Goal: Task Accomplishment & Management: Manage account settings

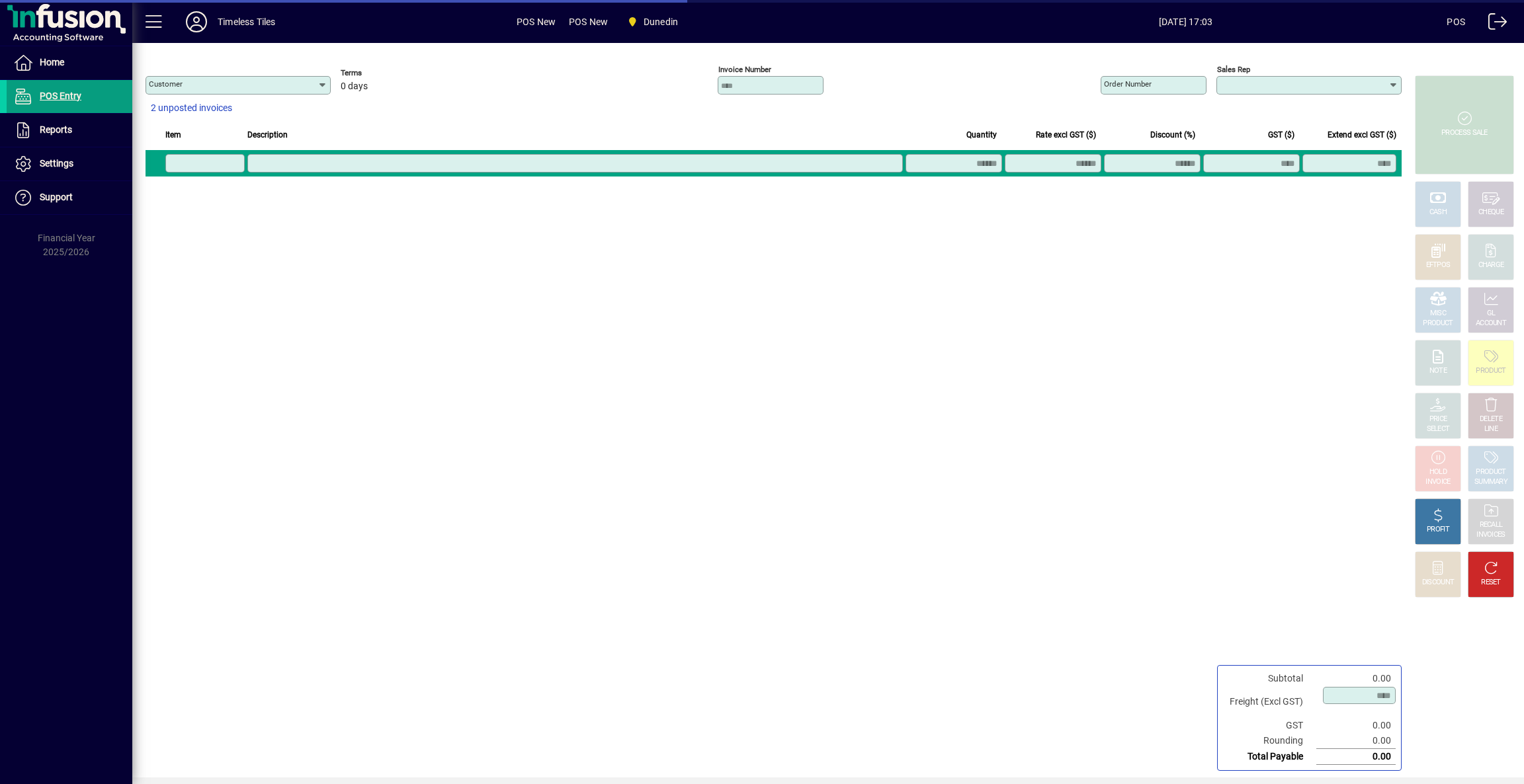
type input "**********"
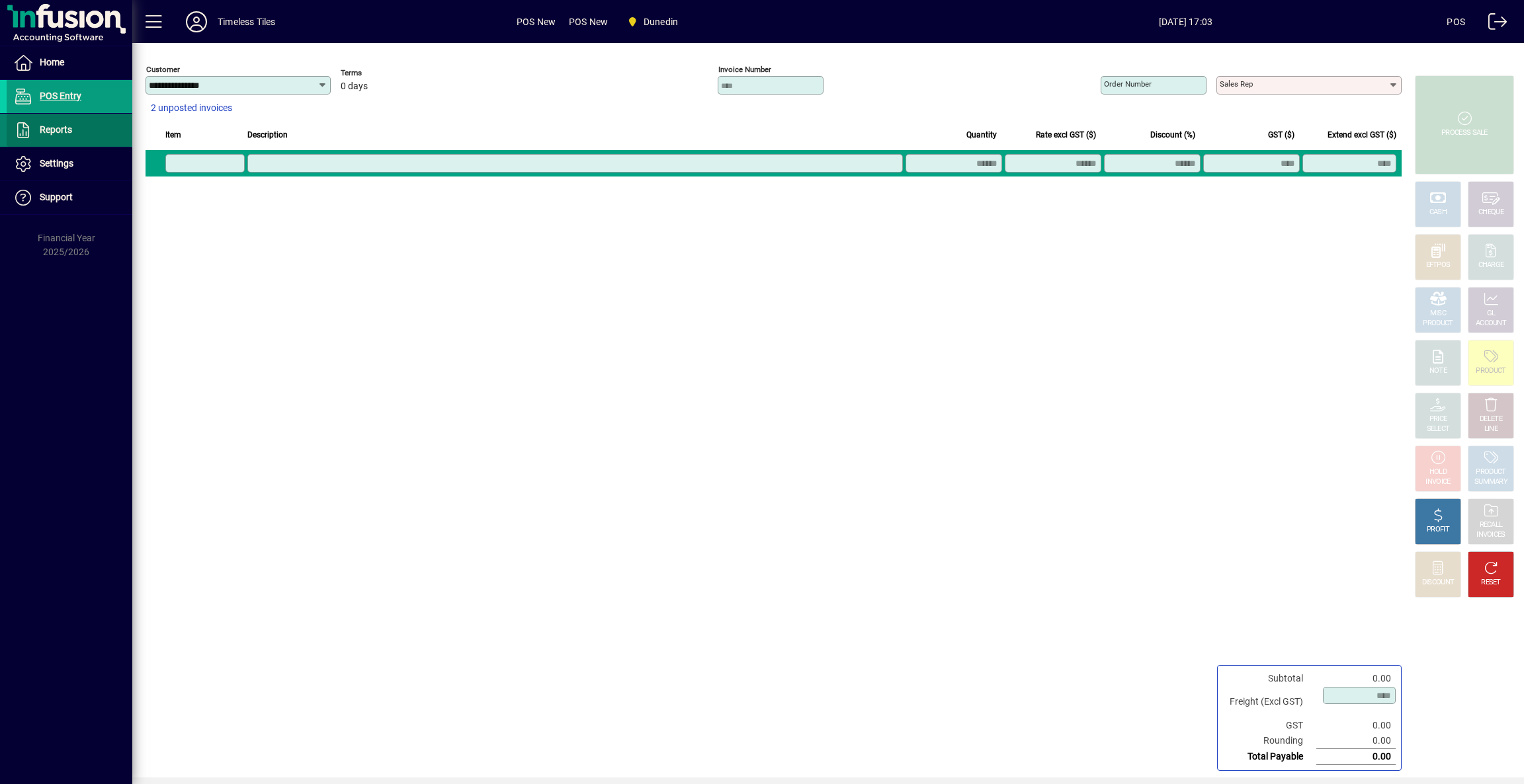
click at [79, 129] on span at bounding box center [69, 130] width 126 height 32
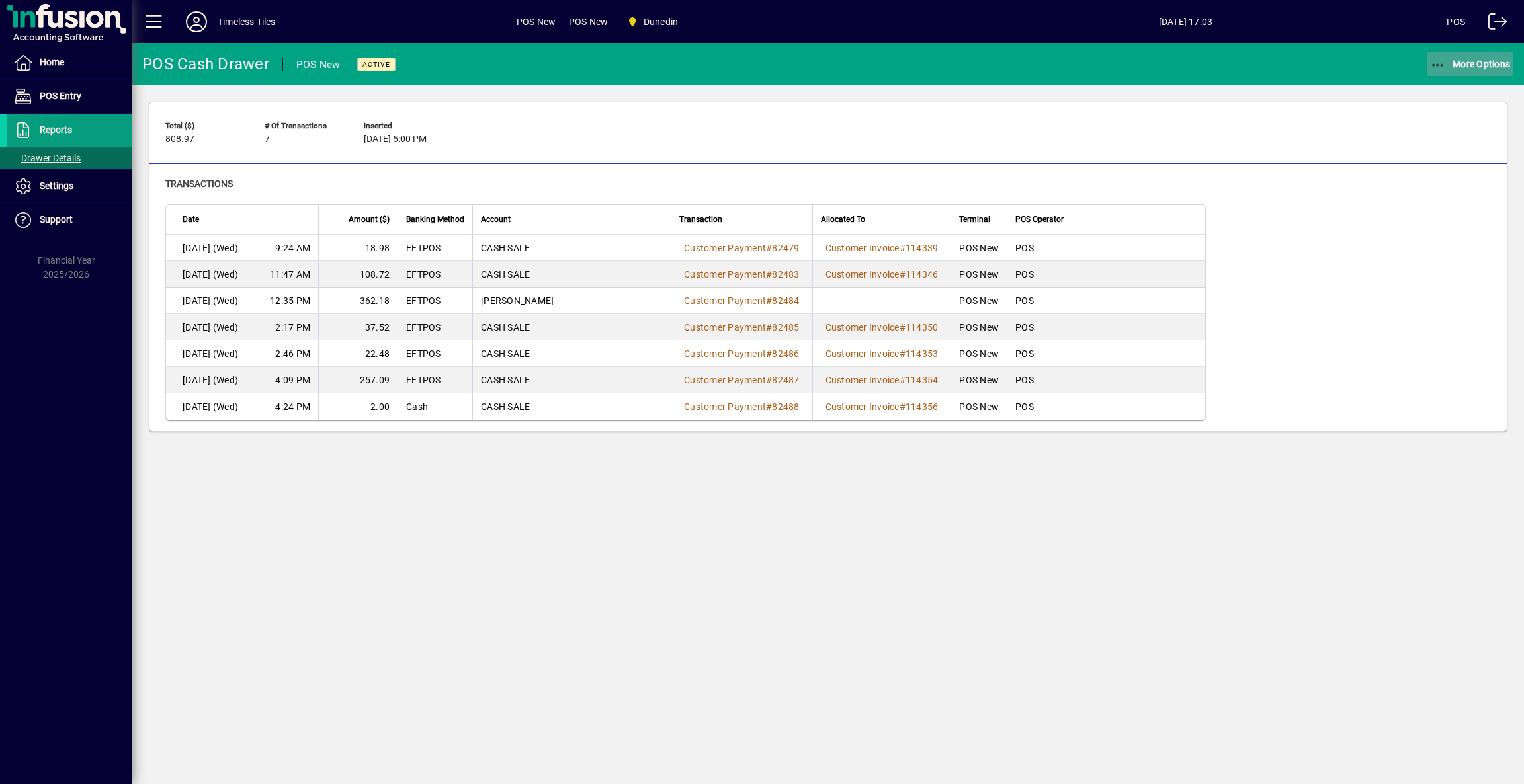
click at [1458, 59] on span "More Options" at bounding box center [1470, 64] width 81 height 11
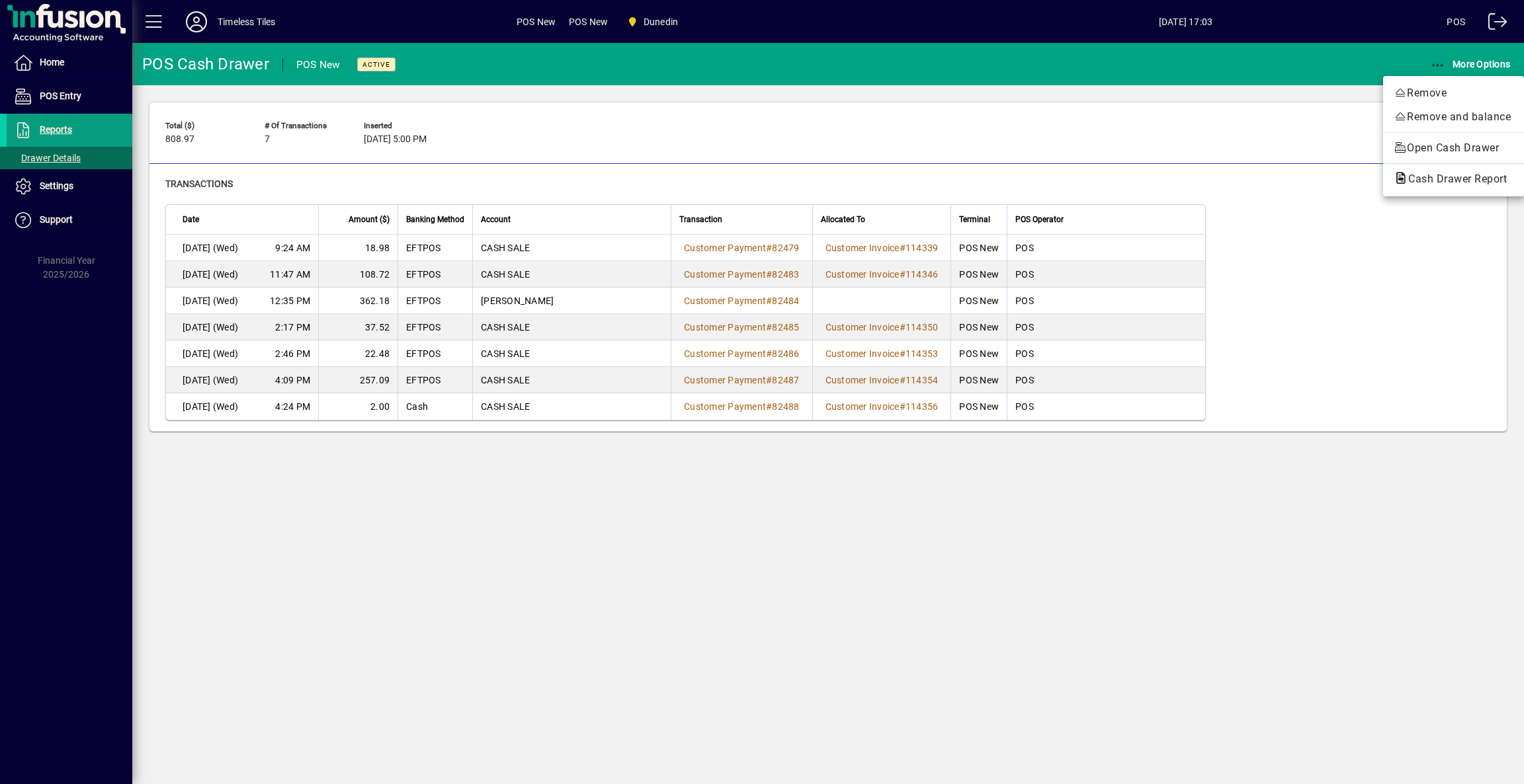
click at [1423, 177] on span "Cash Drawer Report" at bounding box center [1453, 179] width 120 height 13
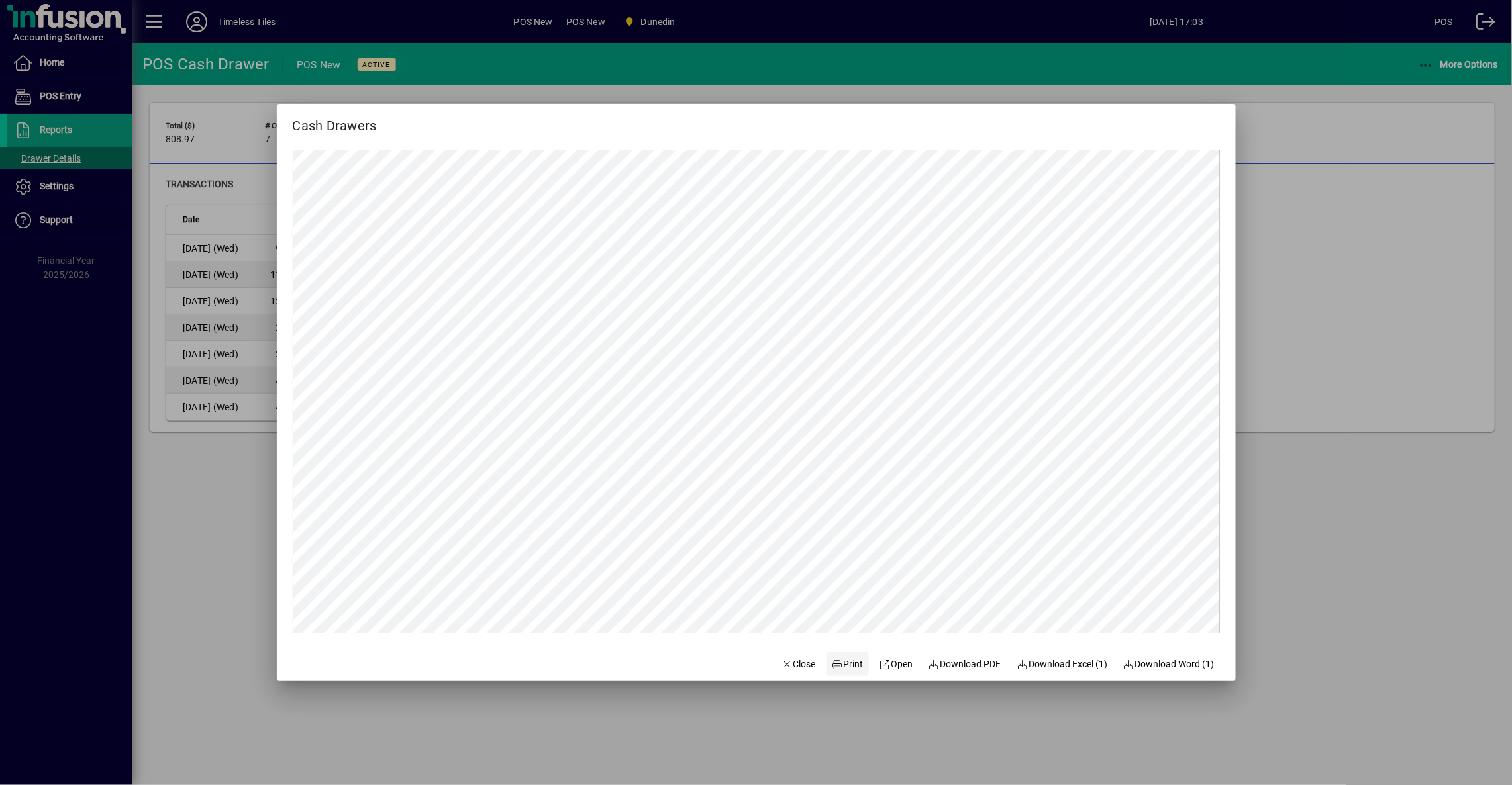
click at [832, 671] on span "Print" at bounding box center [848, 664] width 32 height 14
click at [805, 660] on span "Close" at bounding box center [799, 664] width 34 height 14
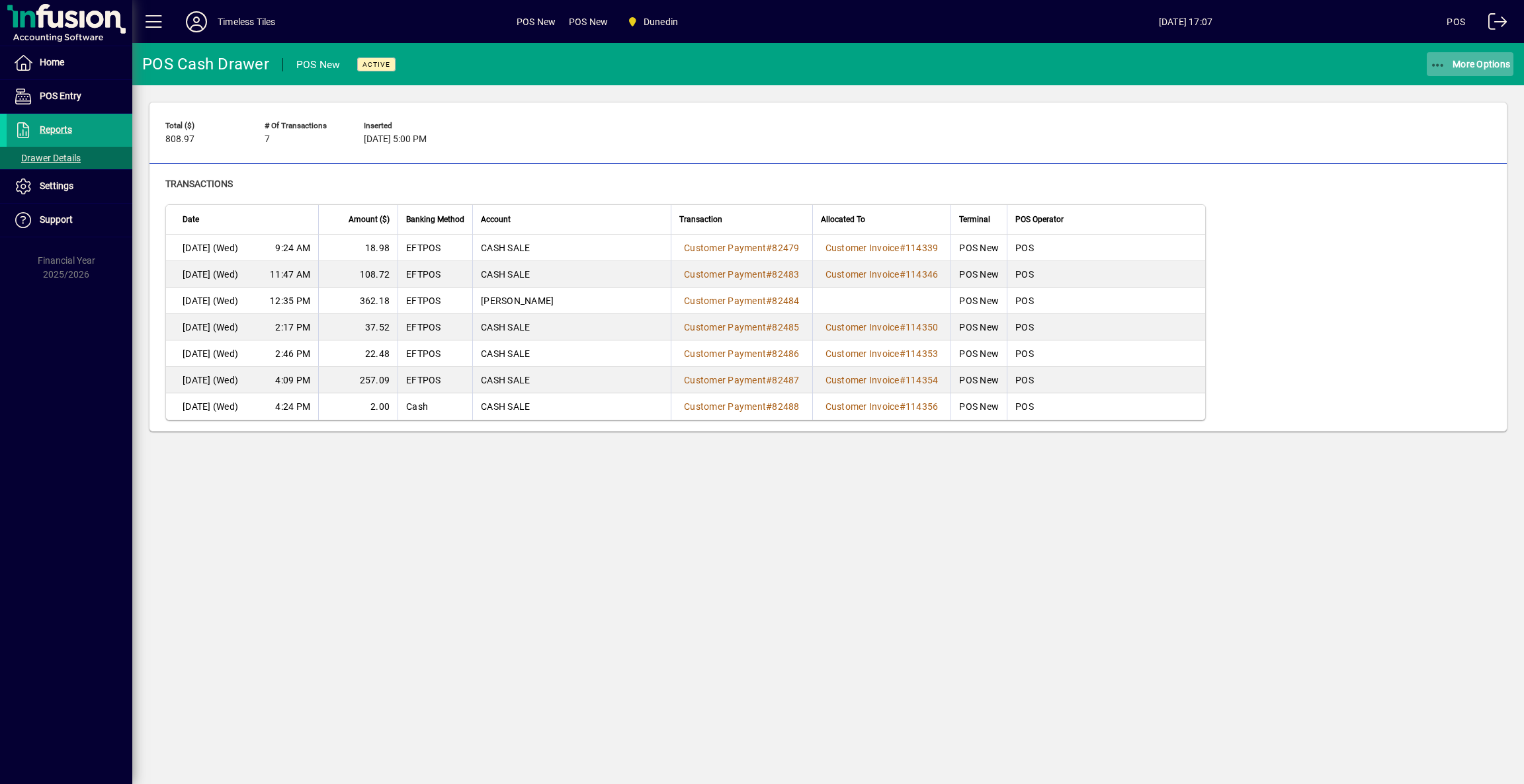
click at [1488, 64] on span "More Options" at bounding box center [1470, 64] width 81 height 11
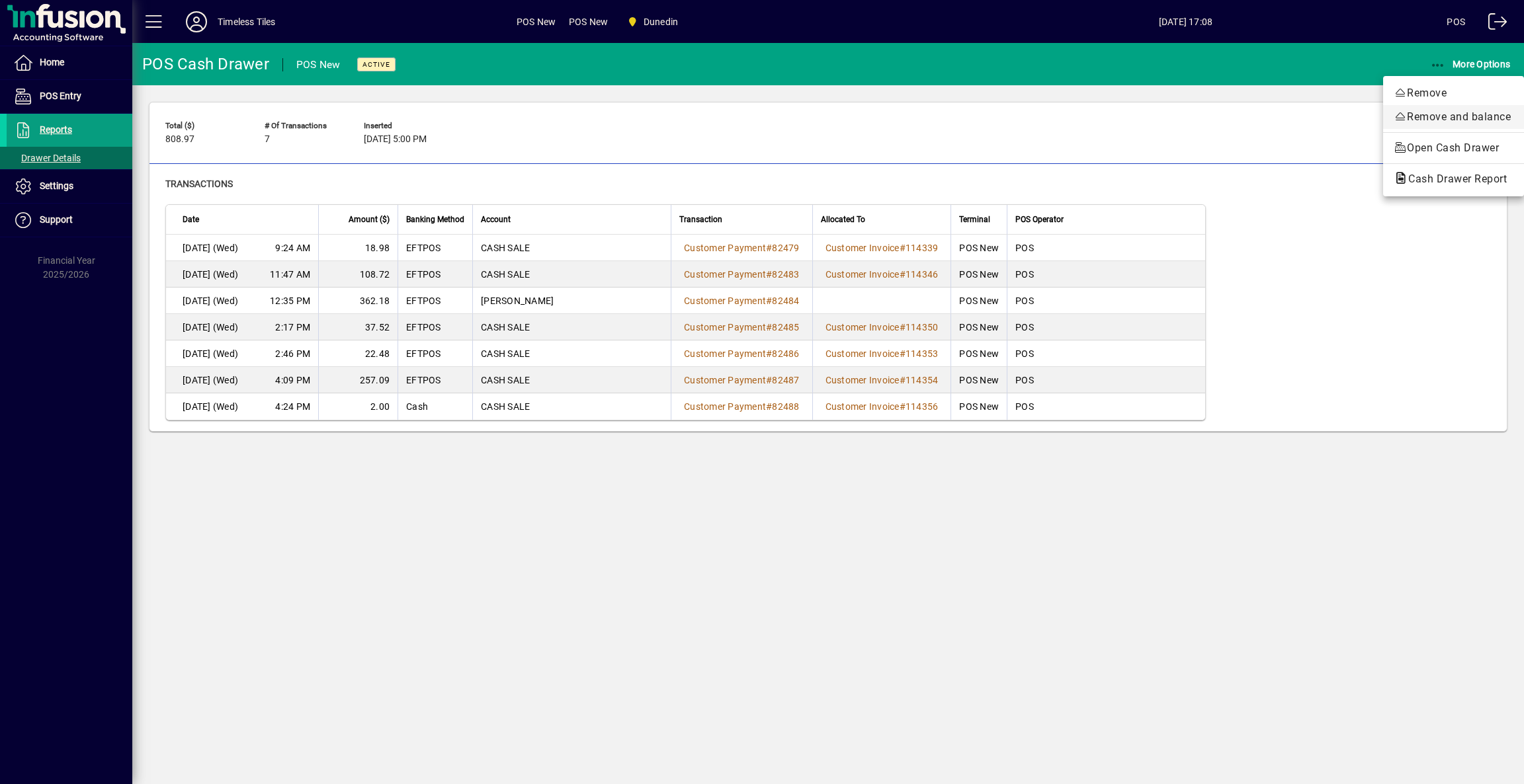
click at [1429, 116] on span "Remove and balance" at bounding box center [1453, 117] width 120 height 16
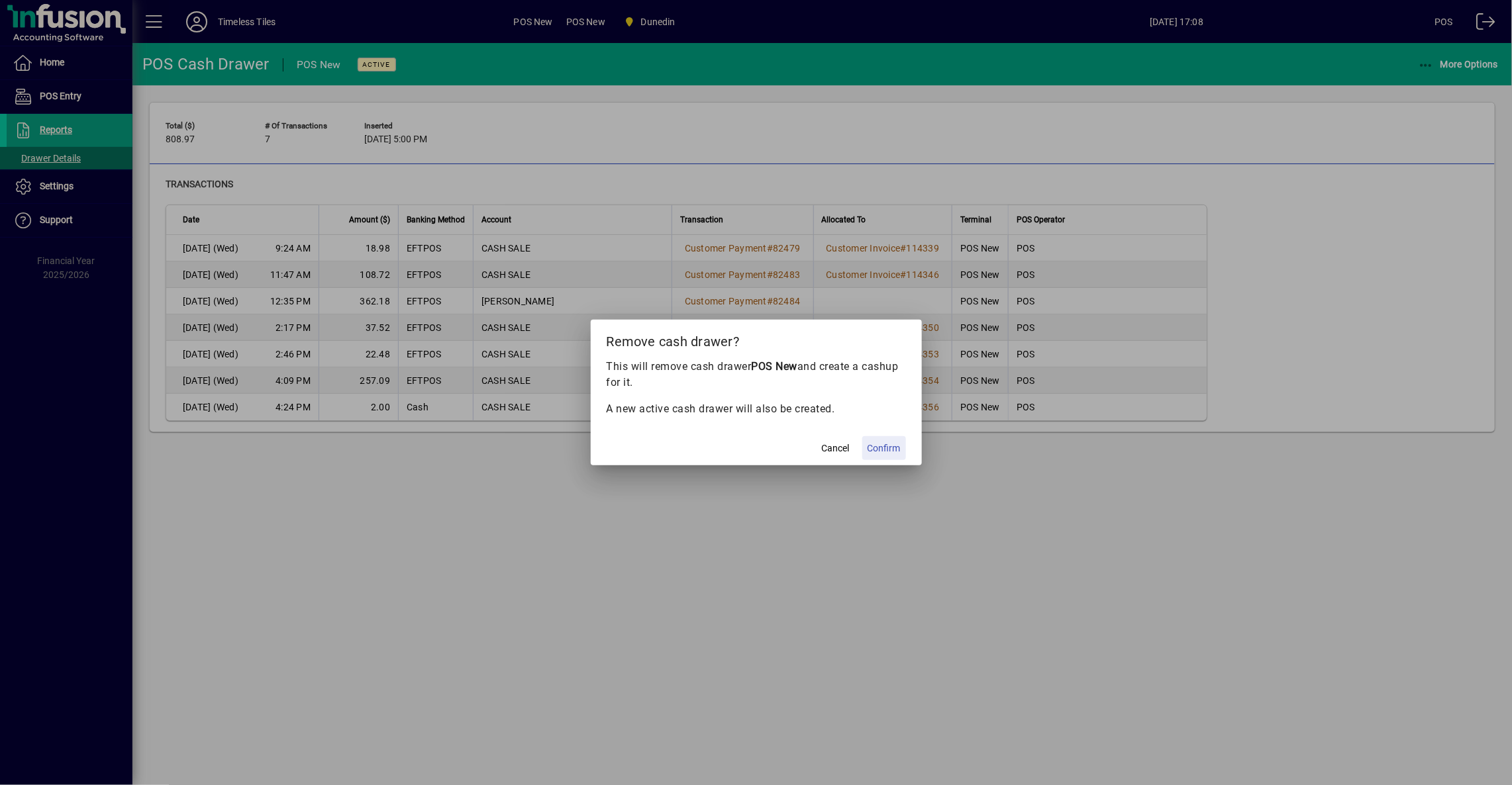
drag, startPoint x: 881, startPoint y: 452, endPoint x: 886, endPoint y: 438, distance: 14.9
click at [881, 451] on span "Confirm" at bounding box center [884, 448] width 33 height 14
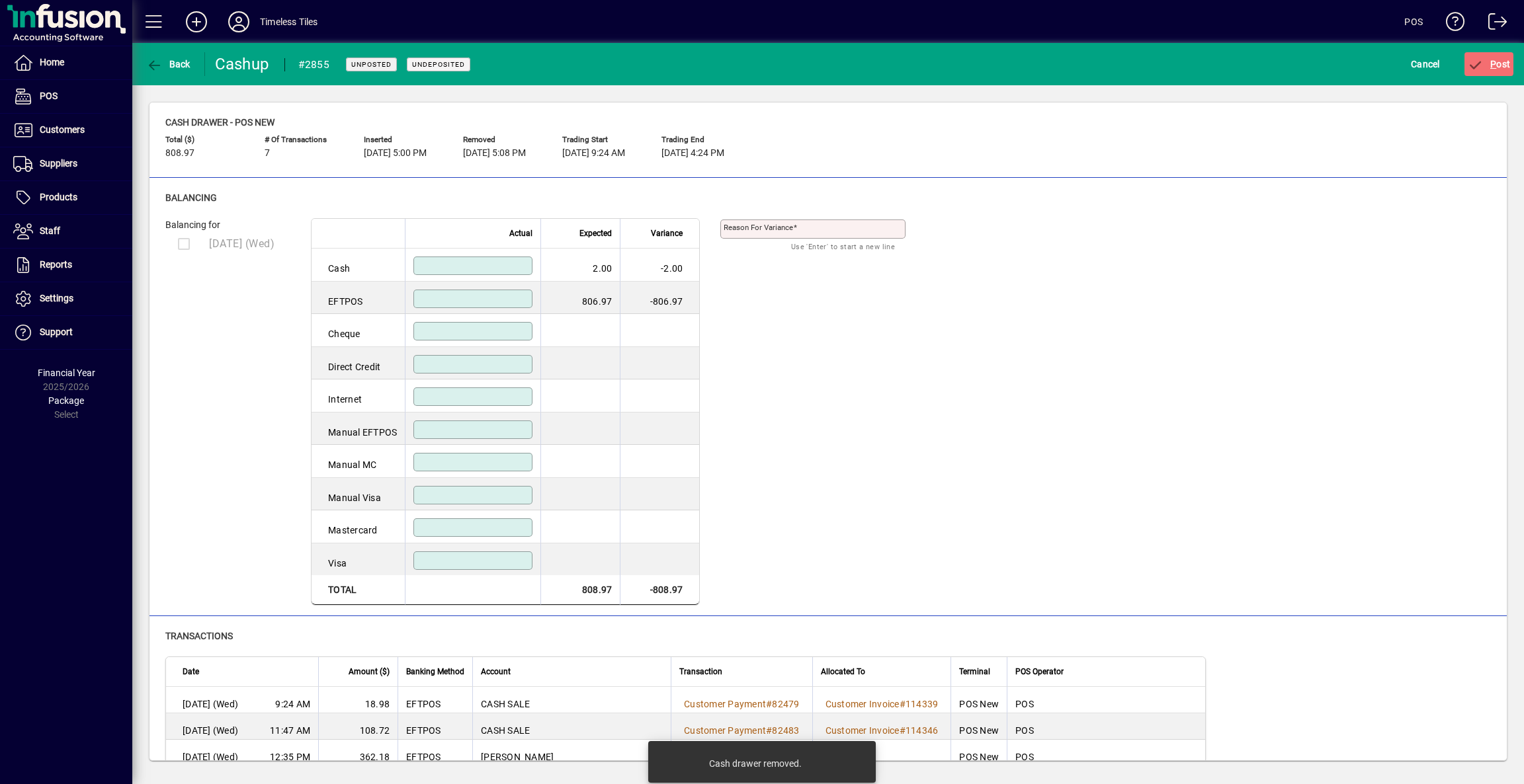
click at [491, 262] on input at bounding box center [474, 266] width 115 height 11
type input "****"
click at [507, 301] on input at bounding box center [474, 299] width 115 height 11
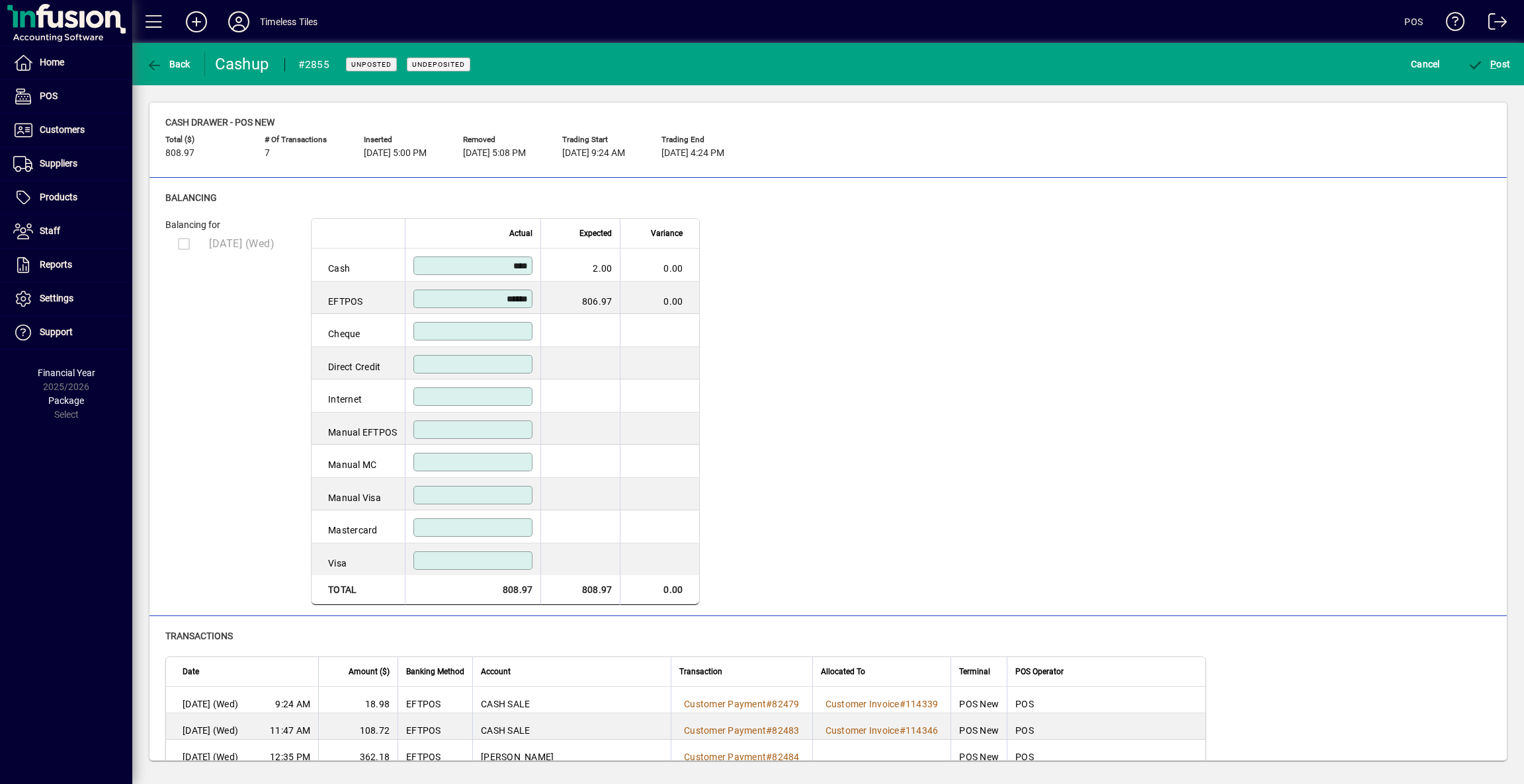
type input "******"
click at [496, 328] on input at bounding box center [474, 331] width 115 height 11
click at [1504, 57] on span "submit" at bounding box center [1489, 64] width 50 height 32
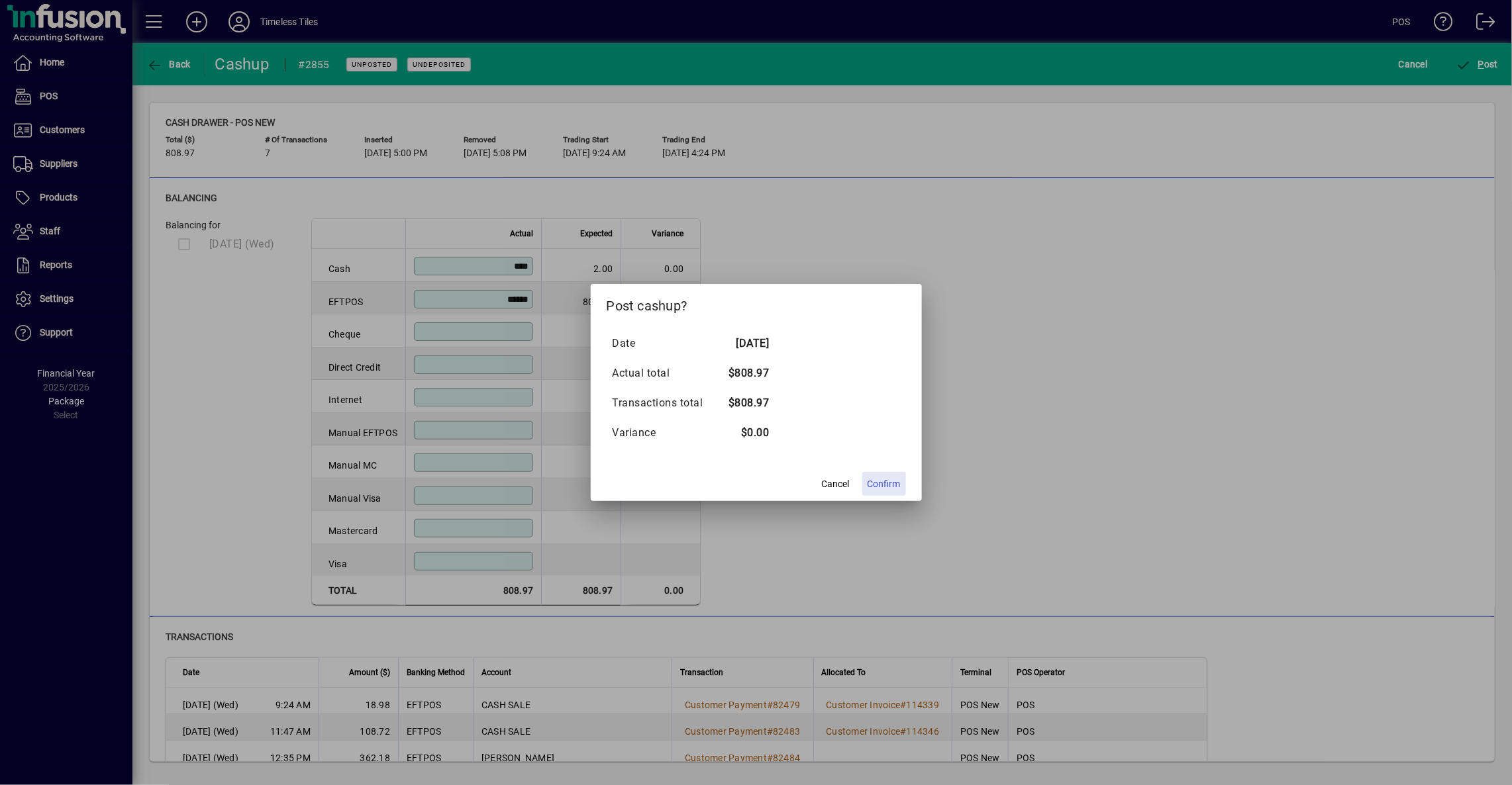
click at [884, 493] on span at bounding box center [884, 483] width 43 height 32
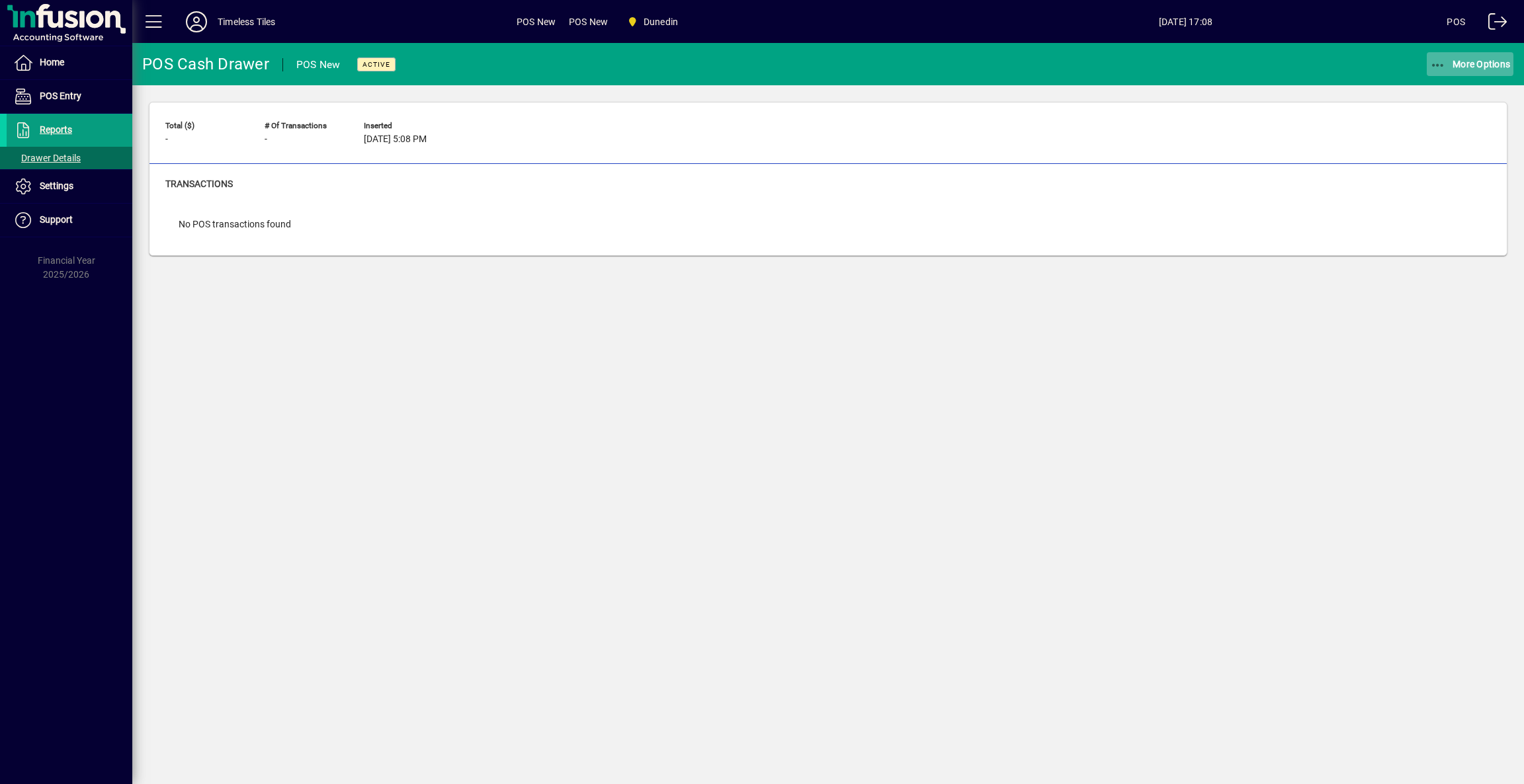
click at [1466, 56] on span "button" at bounding box center [1470, 64] width 87 height 32
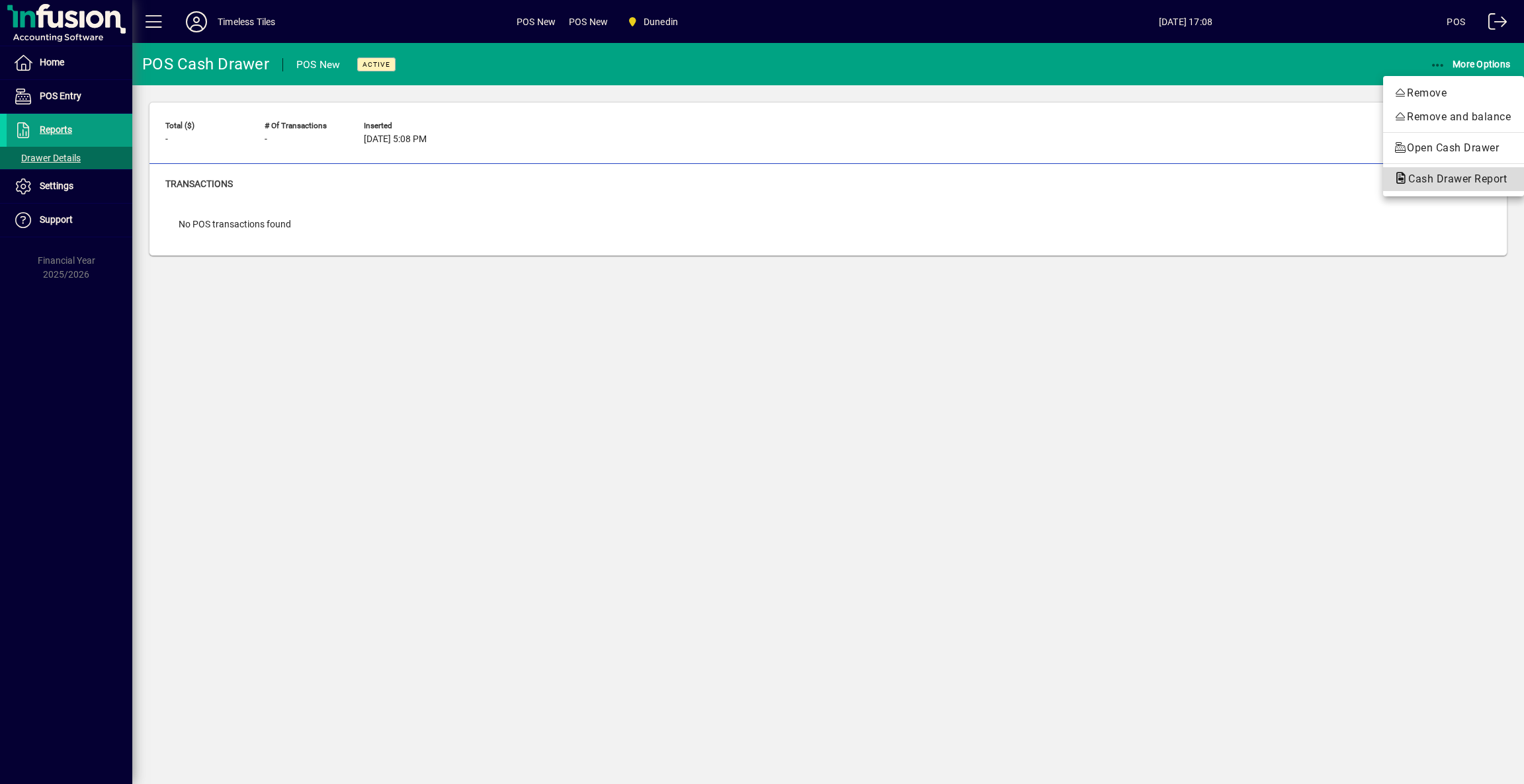
click at [1424, 176] on span "Cash Drawer Report" at bounding box center [1453, 179] width 120 height 13
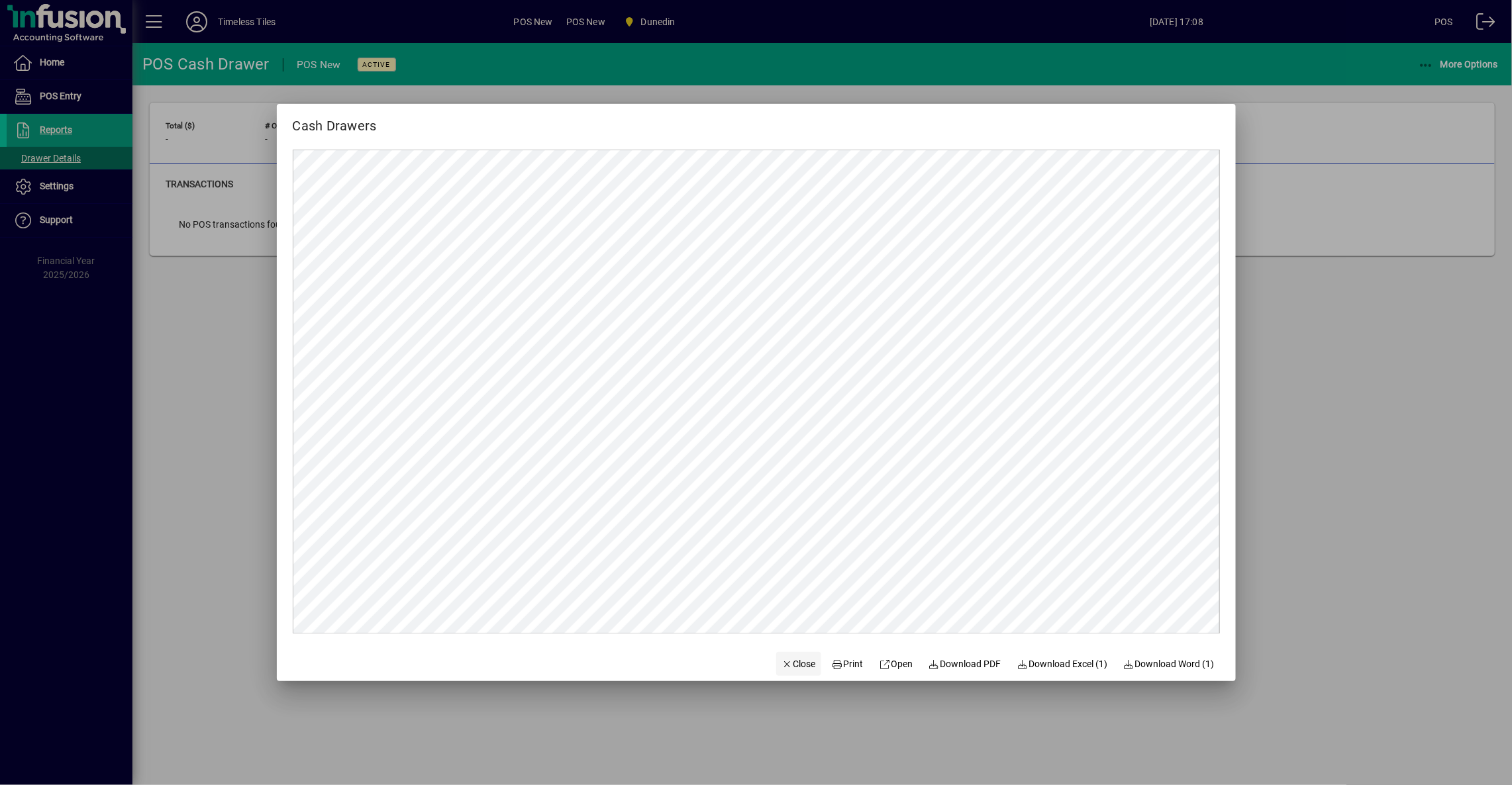
click at [788, 665] on span "Close" at bounding box center [799, 664] width 34 height 14
